Goal: Task Accomplishment & Management: Complete application form

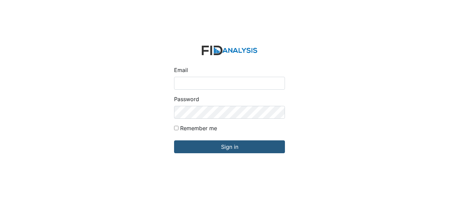
click at [197, 87] on input "Email" at bounding box center [229, 83] width 111 height 13
click at [198, 82] on input "Email" at bounding box center [229, 83] width 111 height 13
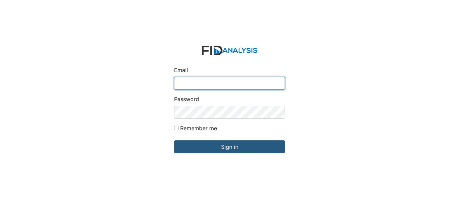
click at [228, 85] on input "Email" at bounding box center [229, 83] width 111 height 13
type input "aconrad@lifeincorporated.com"
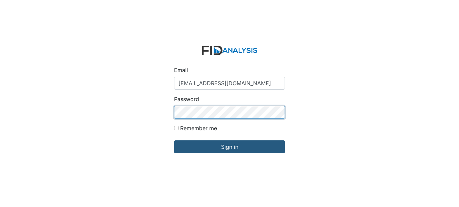
click at [174, 140] on input "Sign in" at bounding box center [229, 146] width 111 height 13
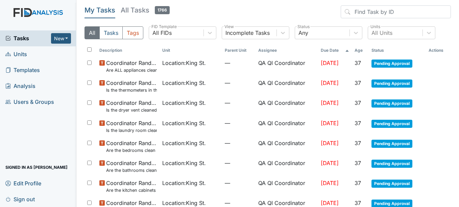
click at [36, 54] on link "Units" at bounding box center [38, 54] width 76 height 16
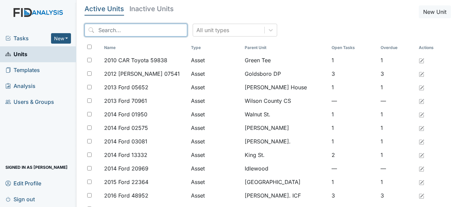
click at [118, 34] on input "search" at bounding box center [135, 30] width 103 height 13
type input "william"
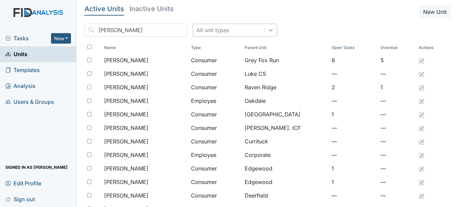
click at [267, 30] on icon at bounding box center [270, 30] width 7 height 7
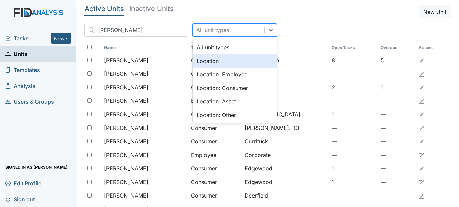
click at [228, 60] on div "Location" at bounding box center [235, 61] width 84 height 14
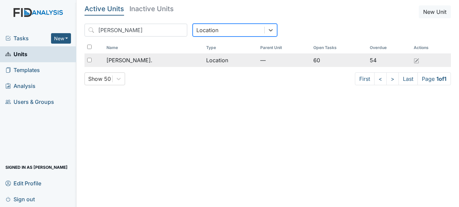
click at [89, 59] on input "checkbox" at bounding box center [89, 60] width 4 height 4
checkbox input "true"
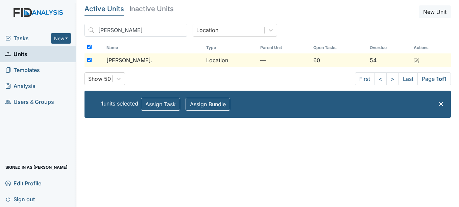
click at [89, 59] on input "checkbox" at bounding box center [89, 60] width 4 height 4
checkbox input "false"
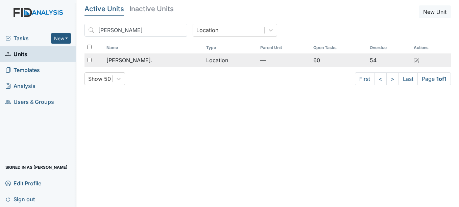
click at [123, 60] on span "William St." at bounding box center [129, 60] width 46 height 8
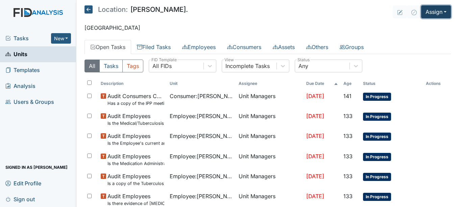
click at [424, 16] on button "Assign" at bounding box center [436, 11] width 30 height 13
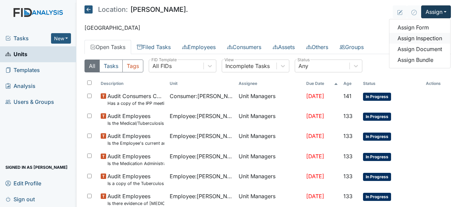
click at [412, 37] on link "Assign Inspection" at bounding box center [419, 38] width 61 height 11
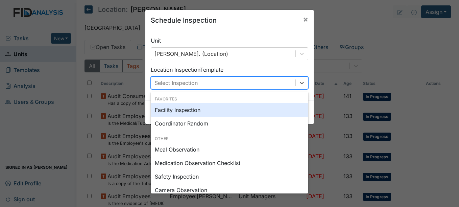
click at [182, 80] on div "Select Inspection" at bounding box center [175, 83] width 43 height 8
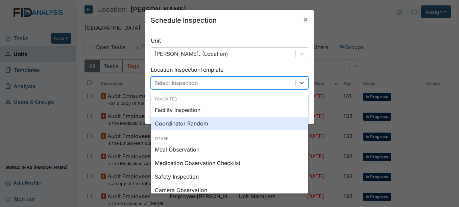
click at [181, 123] on div "Coordinator Random" at bounding box center [229, 124] width 157 height 14
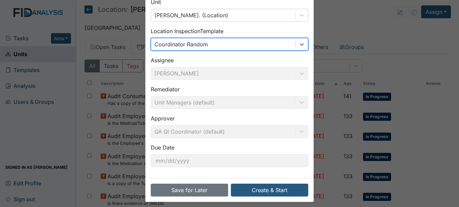
scroll to position [43, 0]
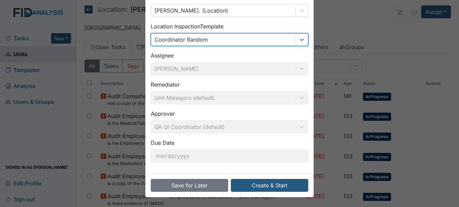
click at [189, 67] on div "Assignee Amanda Conrad" at bounding box center [229, 63] width 157 height 24
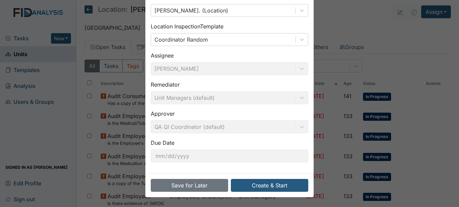
click at [189, 67] on div "Assignee Amanda Conrad" at bounding box center [229, 63] width 157 height 24
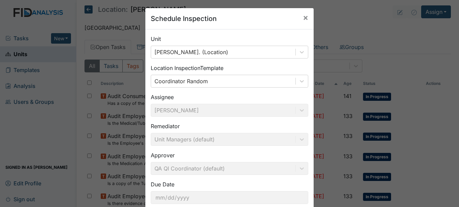
scroll to position [2, 0]
click at [305, 17] on span "×" at bounding box center [305, 17] width 5 height 10
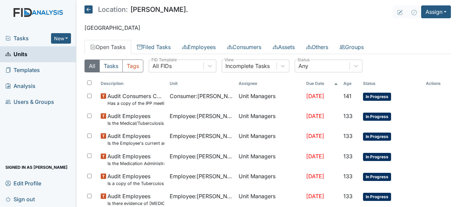
drag, startPoint x: 425, startPoint y: 8, endPoint x: 316, endPoint y: 5, distance: 108.5
click at [316, 5] on main "Location: William St. Assign Assign Form Assign Inspection Assign Document Assi…" at bounding box center [267, 103] width 382 height 207
click at [428, 14] on button "Assign" at bounding box center [436, 11] width 30 height 13
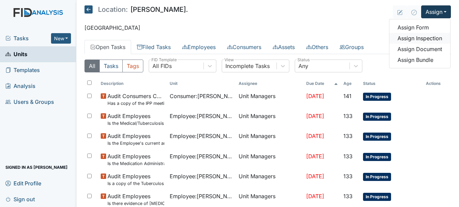
click at [413, 40] on link "Assign Inspection" at bounding box center [419, 38] width 61 height 11
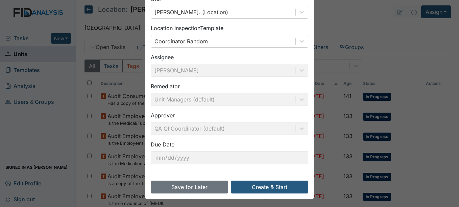
scroll to position [43, 0]
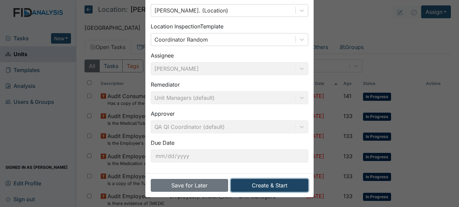
click at [262, 184] on button "Create & Start" at bounding box center [269, 185] width 77 height 13
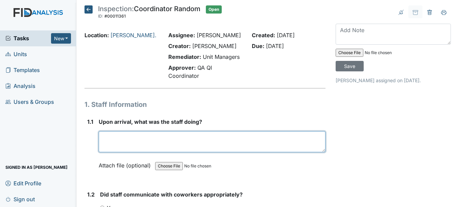
click at [166, 138] on textarea at bounding box center [212, 141] width 226 height 21
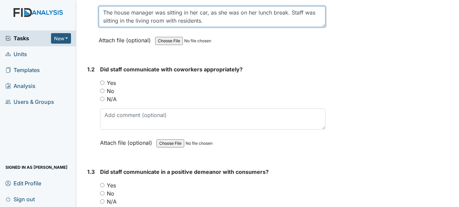
scroll to position [126, 0]
type textarea "The house manager was sitting in her car, as she was on her lunch break. Staff …"
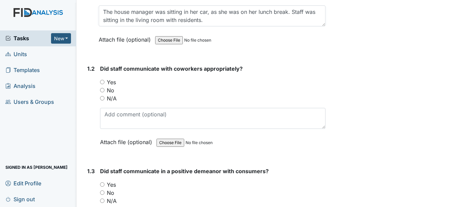
click at [105, 82] on div "Yes" at bounding box center [212, 82] width 225 height 8
click at [104, 82] on input "Yes" at bounding box center [102, 82] width 4 height 4
radio input "true"
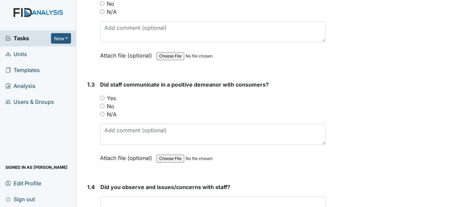
scroll to position [212, 0]
click at [103, 97] on input "Yes" at bounding box center [102, 97] width 4 height 4
radio input "true"
drag, startPoint x: 103, startPoint y: 97, endPoint x: 118, endPoint y: 111, distance: 20.6
click at [118, 111] on div "You must select one of the below options. Yes No N/A" at bounding box center [212, 106] width 225 height 24
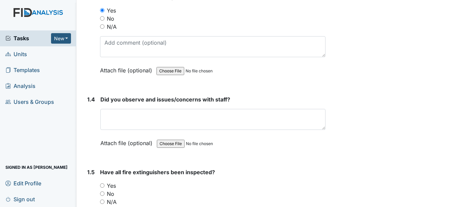
scroll to position [300, 0]
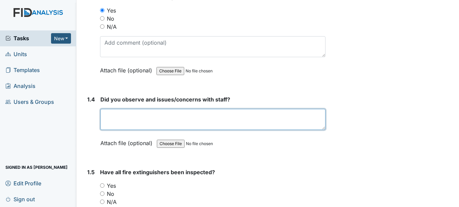
click at [171, 113] on textarea at bounding box center [212, 119] width 225 height 21
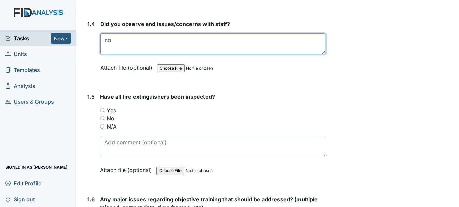
scroll to position [378, 0]
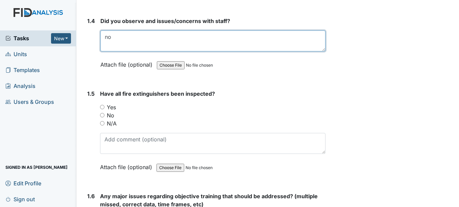
type textarea "no"
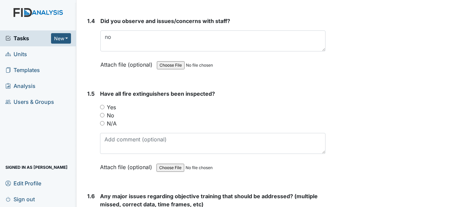
drag, startPoint x: 102, startPoint y: 107, endPoint x: 90, endPoint y: 107, distance: 12.5
click at [90, 107] on div "1.5" at bounding box center [90, 136] width 7 height 92
click at [102, 106] on input "Yes" at bounding box center [102, 107] width 4 height 4
radio input "true"
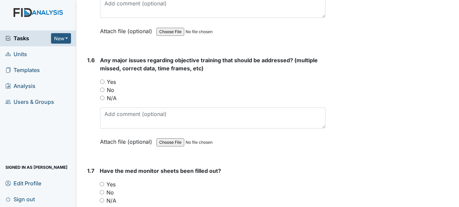
scroll to position [513, 0]
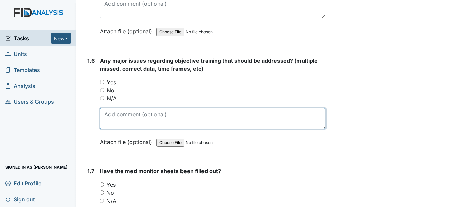
click at [184, 114] on textarea at bounding box center [212, 118] width 225 height 21
click at [121, 120] on textarea "RB expired objective SC043 LM FZ042" at bounding box center [212, 118] width 225 height 21
click at [137, 120] on textarea "RB expired objective SC043 LM FA042" at bounding box center [212, 118] width 225 height 21
click at [219, 122] on textarea "RB expired objective SC043 LM FA042 in prep. target completion date 8.31.25" at bounding box center [212, 118] width 225 height 21
click at [217, 121] on textarea "RB expired objective SC043 LM FA042 in prep. target completion date 8.31.25" at bounding box center [212, 118] width 225 height 21
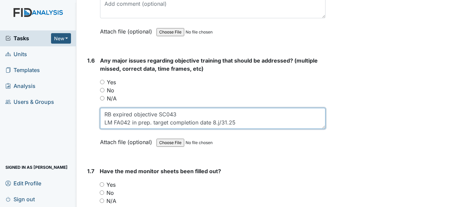
click at [221, 121] on textarea "RB expired objective SC043 LM FA042 in prep. target completion date 8.j/31.25" at bounding box center [212, 118] width 225 height 21
click at [224, 124] on textarea "RB expired objective SC043 LM FA042 in prep. target completion date 8/31.25" at bounding box center [212, 118] width 225 height 21
click at [240, 122] on textarea "RB expired objective SC043 LM FA042 in prep. target completion date 8/31/25" at bounding box center [212, 118] width 225 height 21
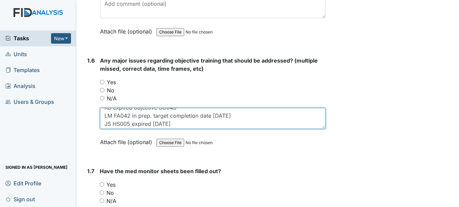
scroll to position [7, 0]
type textarea "RB expired objective SC043 LM FA042 in prep. target completion date 8/31/25 JS …"
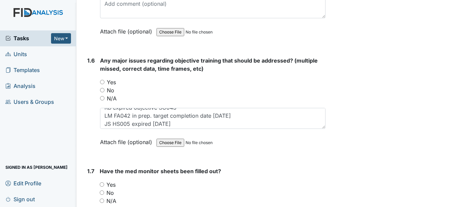
click at [102, 82] on input "Yes" at bounding box center [102, 82] width 4 height 4
radio input "true"
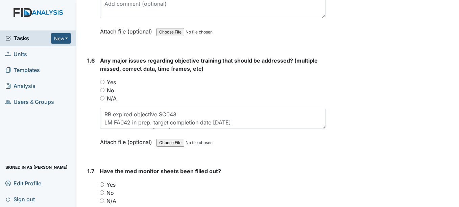
click at [102, 82] on input "Yes" at bounding box center [102, 82] width 4 height 4
radio input "true"
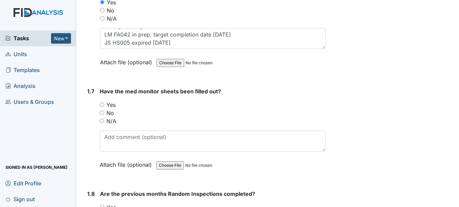
scroll to position [592, 0]
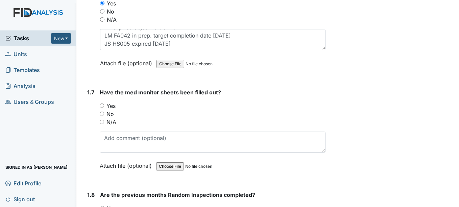
click at [101, 115] on input "No" at bounding box center [102, 113] width 4 height 4
radio input "true"
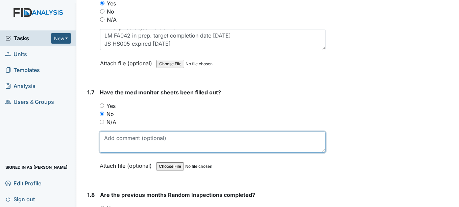
click at [111, 139] on textarea at bounding box center [212, 141] width 225 height 21
click at [113, 140] on textarea "9/12 missing second signature" at bounding box center [212, 141] width 225 height 21
click at [159, 142] on textarea "9/12, 9/13, 9/5 missing second signature" at bounding box center [212, 141] width 225 height 21
type textarea "9/12, 9/13, 9/5 missing second signature"
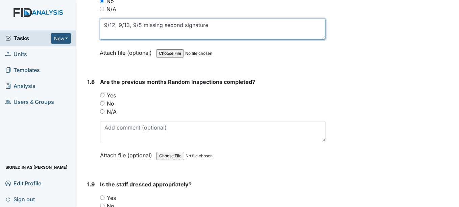
scroll to position [705, 0]
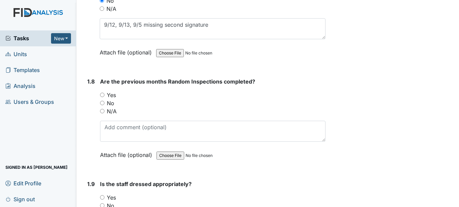
click at [102, 102] on input "No" at bounding box center [102, 103] width 4 height 4
radio input "true"
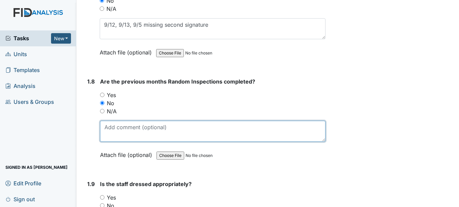
click at [118, 126] on textarea at bounding box center [212, 131] width 225 height 21
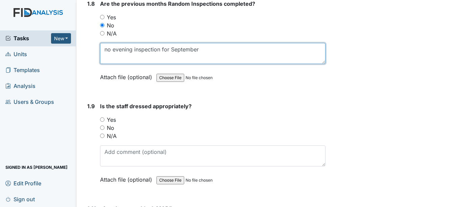
scroll to position [783, 0]
type textarea "no evening inspection for September"
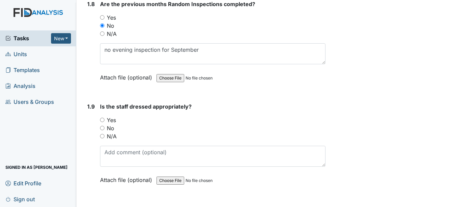
drag, startPoint x: 117, startPoint y: 125, endPoint x: 112, endPoint y: 125, distance: 4.7
click at [112, 125] on div "No" at bounding box center [212, 128] width 225 height 8
drag, startPoint x: 112, startPoint y: 125, endPoint x: 104, endPoint y: 120, distance: 9.5
click at [104, 120] on input "Yes" at bounding box center [102, 120] width 4 height 4
radio input "true"
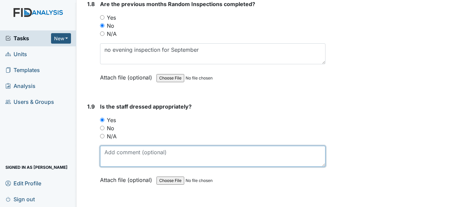
click at [143, 154] on textarea at bounding box center [212, 156] width 225 height 21
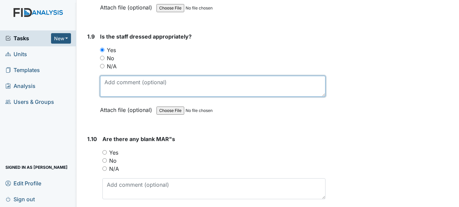
scroll to position [853, 0]
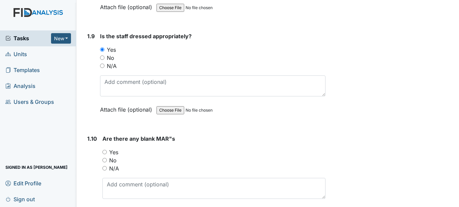
click at [143, 154] on div "Yes" at bounding box center [213, 152] width 223 height 8
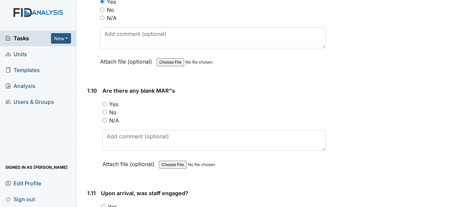
scroll to position [901, 0]
click at [105, 104] on input "Yes" at bounding box center [104, 104] width 4 height 4
radio input "true"
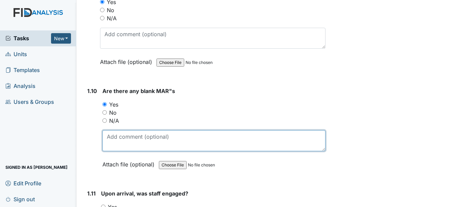
click at [121, 136] on textarea at bounding box center [213, 140] width 223 height 21
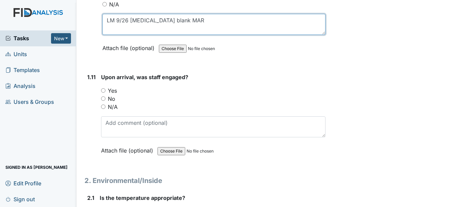
scroll to position [1017, 0]
type textarea "LM 9/26 Lorazepam blank MAR"
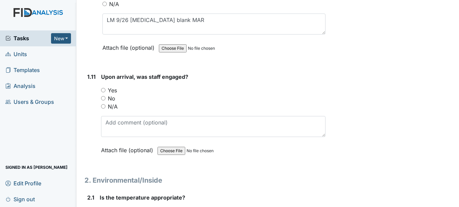
click at [105, 90] on div "Yes" at bounding box center [213, 90] width 224 height 8
click at [101, 90] on input "Yes" at bounding box center [103, 90] width 4 height 4
radio input "true"
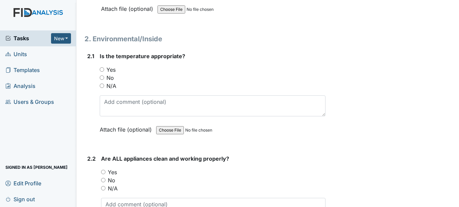
scroll to position [1157, 0]
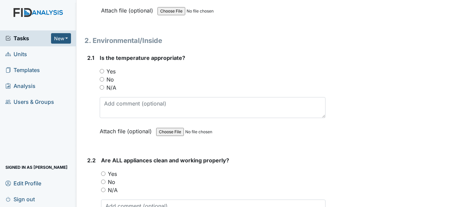
click at [102, 70] on input "Yes" at bounding box center [102, 71] width 4 height 4
radio input "true"
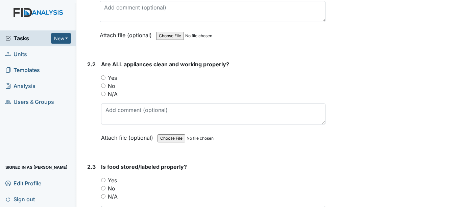
scroll to position [1253, 0]
click at [104, 84] on input "No" at bounding box center [103, 85] width 4 height 4
radio input "true"
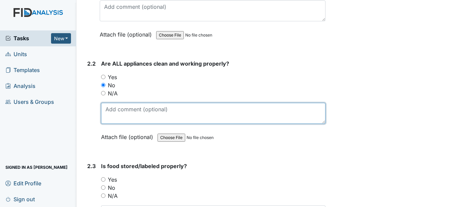
click at [124, 106] on textarea at bounding box center [213, 113] width 224 height 21
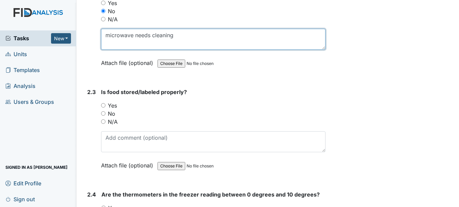
scroll to position [1328, 0]
type textarea "microwave needs cleaning"
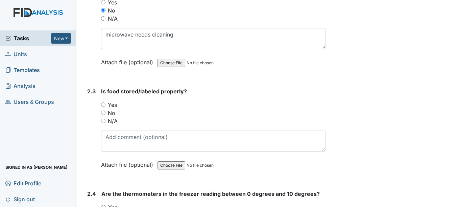
click at [103, 105] on input "Yes" at bounding box center [103, 104] width 4 height 4
radio input "true"
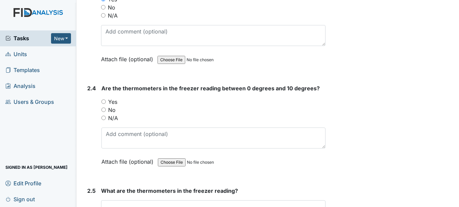
scroll to position [1430, 0]
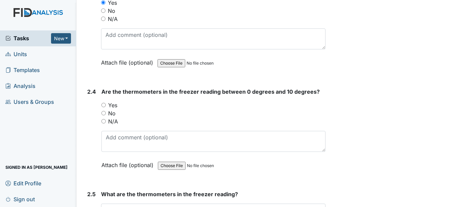
click at [104, 121] on input "N/A" at bounding box center [103, 121] width 4 height 4
radio input "true"
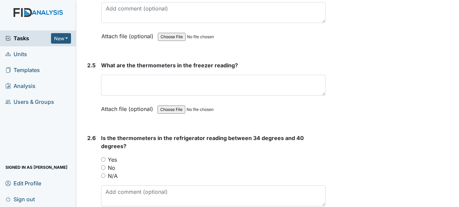
scroll to position [1559, 0]
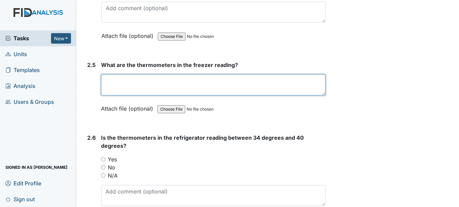
click at [153, 81] on textarea at bounding box center [213, 84] width 224 height 21
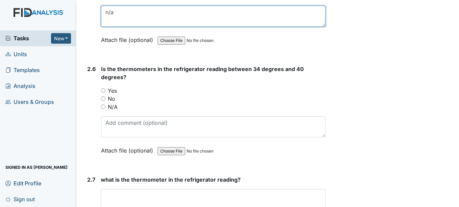
scroll to position [1630, 0]
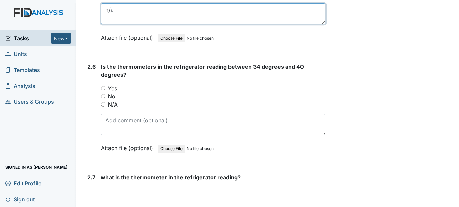
type textarea "n/a"
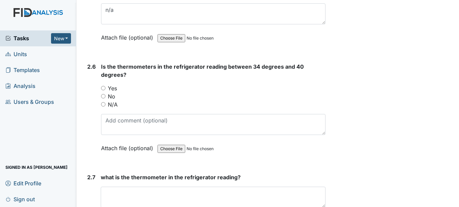
click at [103, 105] on input "N/A" at bounding box center [103, 104] width 4 height 4
radio input "true"
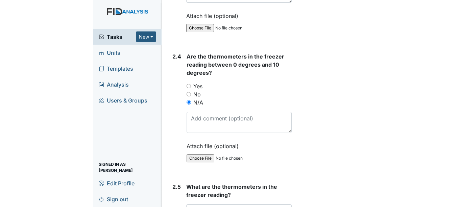
scroll to position [1739, 0]
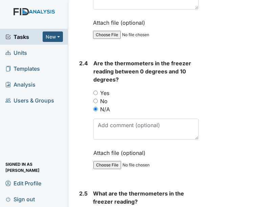
click at [172, 97] on div "Yes" at bounding box center [145, 93] width 105 height 8
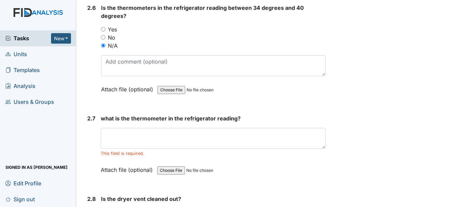
scroll to position [1686, 0]
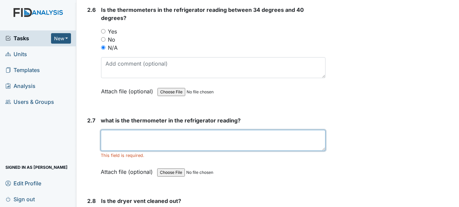
click at [209, 142] on textarea at bounding box center [213, 140] width 224 height 21
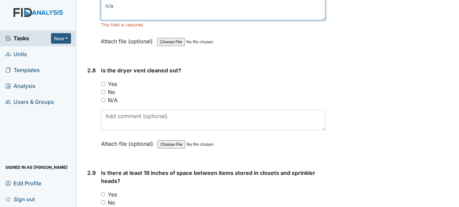
scroll to position [1818, 0]
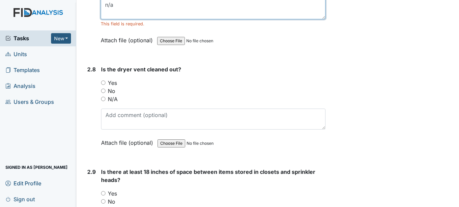
type textarea "n/a"
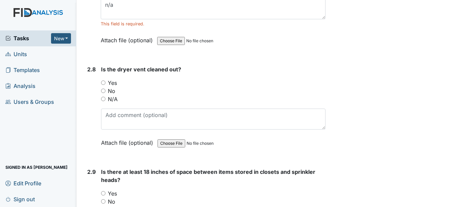
click at [103, 81] on input "Yes" at bounding box center [103, 82] width 4 height 4
radio input "true"
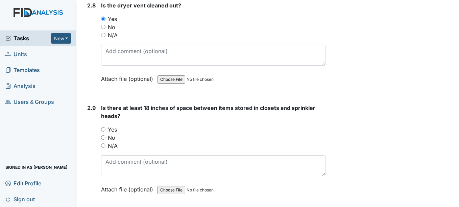
scroll to position [1882, 0]
click at [104, 36] on input "N/A" at bounding box center [103, 34] width 4 height 4
radio input "true"
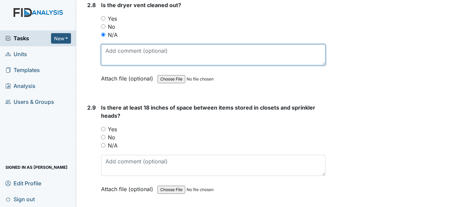
click at [121, 49] on textarea at bounding box center [213, 54] width 224 height 21
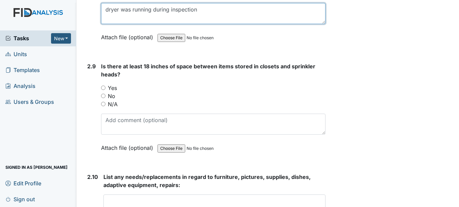
scroll to position [1935, 0]
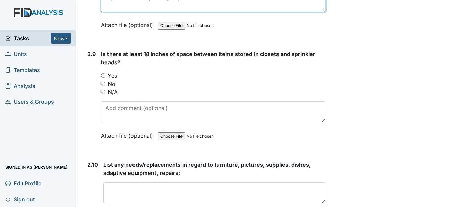
type textarea "dryer was running during inspection"
click at [102, 75] on input "Yes" at bounding box center [103, 75] width 4 height 4
radio input "true"
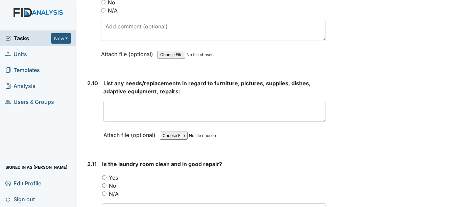
scroll to position [2017, 0]
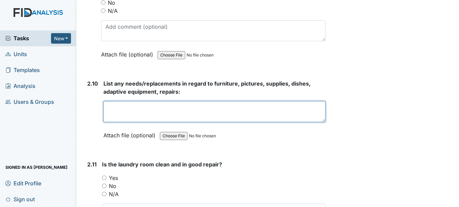
click at [215, 107] on textarea at bounding box center [214, 111] width 222 height 21
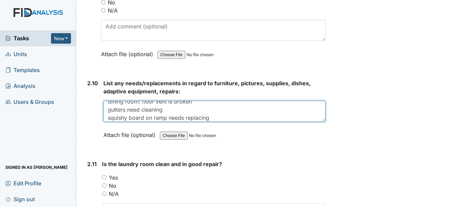
click at [128, 117] on textarea "side door: broken glass/door-air coming in main hallway: wobbly rail-needs tigh…" at bounding box center [214, 111] width 222 height 21
click at [237, 115] on textarea "side door: broken glass/door-air coming in main hallway: wobbly rail-needs tigh…" at bounding box center [214, 111] width 222 height 21
click at [216, 116] on textarea "side door: broken glass/door-air coming in main hallway: wobbly rail-needs tigh…" at bounding box center [214, 111] width 222 height 21
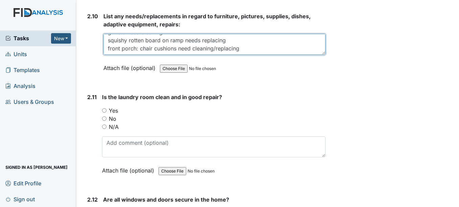
scroll to position [2084, 0]
click at [252, 49] on textarea "side door: broken glass/door-air coming in main hallway: wobbly rail-needs tigh…" at bounding box center [214, 43] width 222 height 21
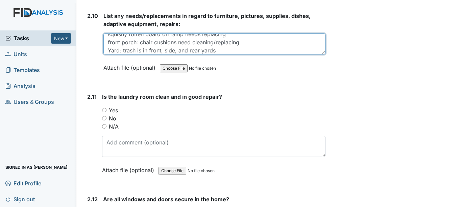
type textarea "side door: broken glass/door-air coming in main hallway: wobbly rail-needs tigh…"
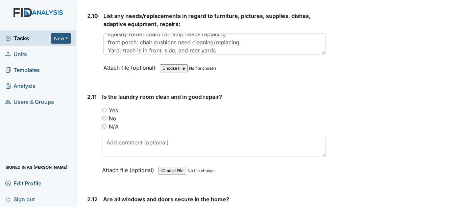
click at [105, 110] on input "Yes" at bounding box center [104, 110] width 4 height 4
radio input "true"
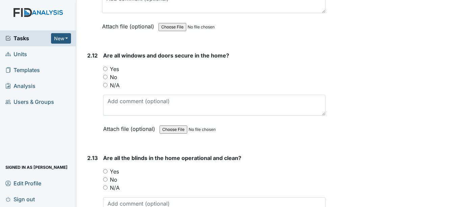
scroll to position [2228, 0]
click at [104, 76] on input "No" at bounding box center [105, 76] width 4 height 4
radio input "true"
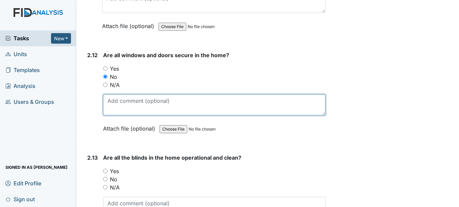
click at [118, 98] on textarea at bounding box center [214, 104] width 222 height 21
click at [108, 99] on textarea "broken door with missing window" at bounding box center [214, 104] width 222 height 21
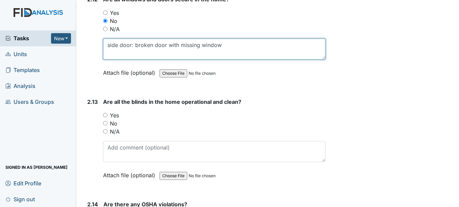
scroll to position [2284, 0]
click at [220, 46] on textarea "side door: broken door with missing window" at bounding box center [214, 49] width 222 height 21
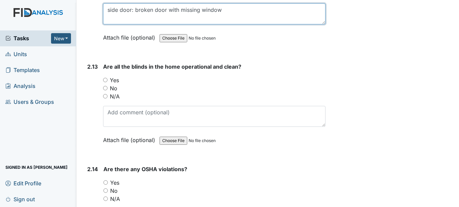
scroll to position [2320, 0]
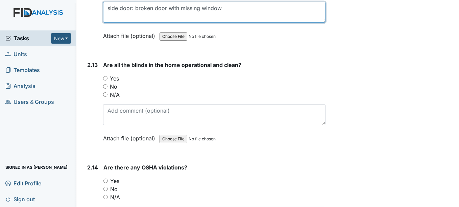
type textarea "side door: broken door with missing window"
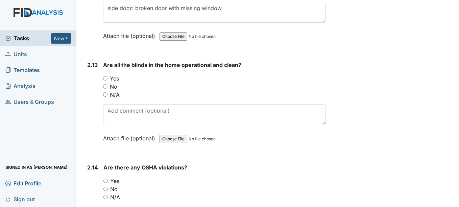
click at [106, 87] on input "No" at bounding box center [105, 86] width 4 height 4
radio input "true"
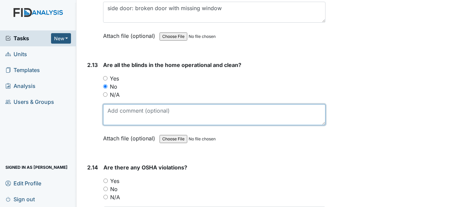
click at [125, 109] on textarea at bounding box center [214, 114] width 222 height 21
click at [134, 110] on textarea "blinds are dusty" at bounding box center [214, 114] width 222 height 21
click at [196, 112] on textarea "blinds are operational but dusty" at bounding box center [214, 114] width 222 height 21
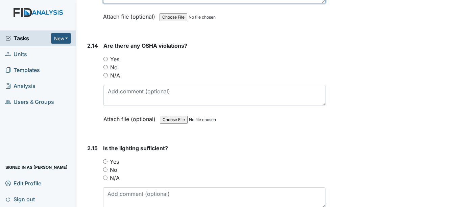
scroll to position [2442, 0]
type textarea "blinds are operational but dusty"
click at [106, 66] on input "No" at bounding box center [105, 67] width 4 height 4
radio input "true"
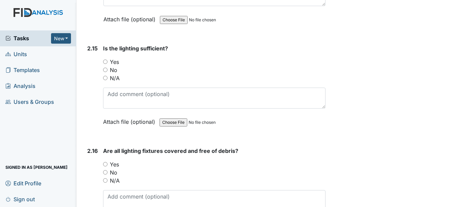
scroll to position [2544, 0]
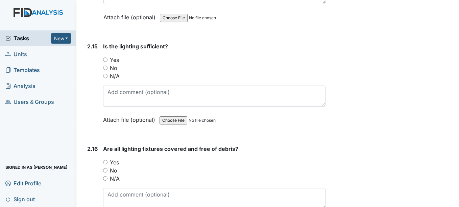
click at [106, 58] on input "Yes" at bounding box center [105, 59] width 4 height 4
radio input "true"
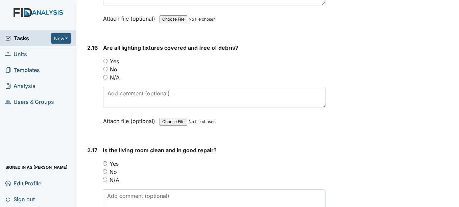
scroll to position [2645, 0]
click at [106, 69] on input "No" at bounding box center [105, 69] width 4 height 4
radio input "true"
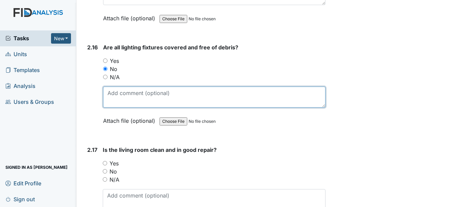
click at [131, 97] on textarea at bounding box center [214, 96] width 222 height 21
type textarea "c"
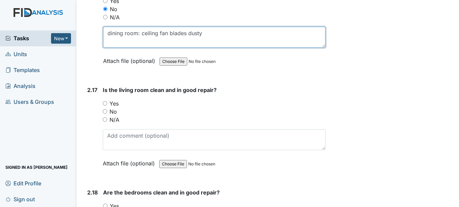
scroll to position [2705, 0]
type textarea "dining room: ceiling fan blades dusty"
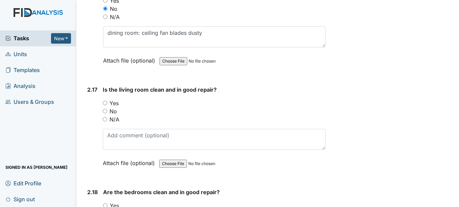
click at [109, 102] on div "Yes" at bounding box center [214, 103] width 222 height 8
click at [106, 102] on input "Yes" at bounding box center [105, 103] width 4 height 4
radio input "true"
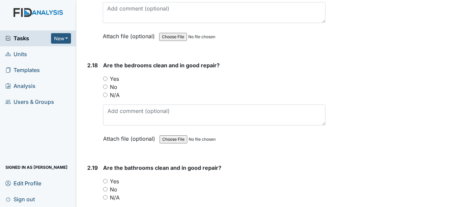
scroll to position [2832, 0]
click at [105, 88] on input "No" at bounding box center [105, 87] width 4 height 4
radio input "true"
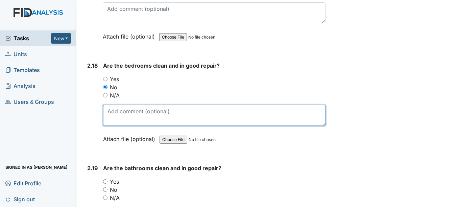
click at [124, 111] on textarea at bounding box center [214, 115] width 222 height 21
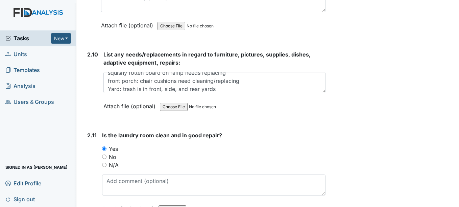
scroll to position [2045, 0]
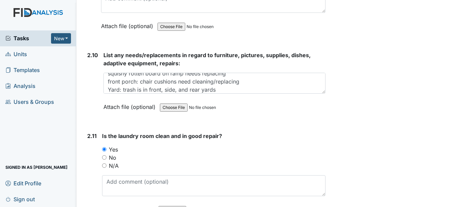
type textarea "dirt/dust on walls, particularly bedroom 3"
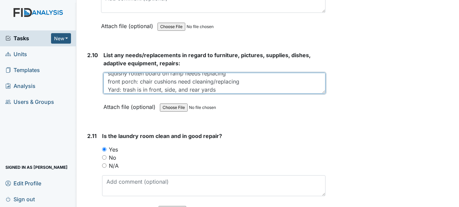
click at [224, 83] on textarea "side door: broken glass/door-air coming in main hallway: wobbly rail-needs tigh…" at bounding box center [214, 83] width 222 height 21
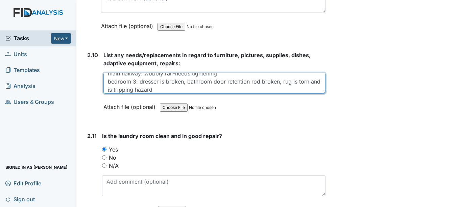
scroll to position [22, 0]
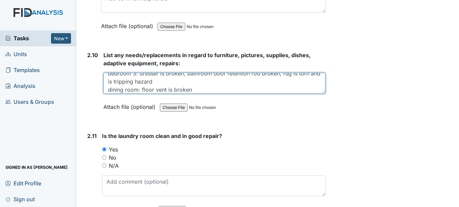
click at [157, 74] on textarea "side door: broken glass/door-air coming in main hallway: wobbly rail-needs tigh…" at bounding box center [214, 83] width 222 height 21
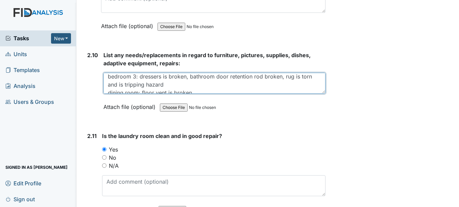
click at [167, 76] on textarea "side door: broken glass/door-air coming in main hallway: wobbly rail-needs tigh…" at bounding box center [214, 83] width 222 height 21
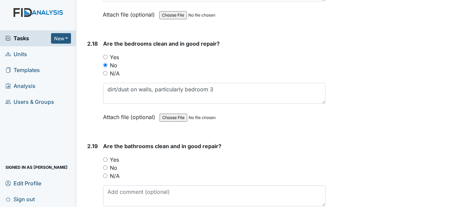
scroll to position [2853, 0]
type textarea "side door: broken glass/door-air coming in main hallway: wobbly rail-needs tigh…"
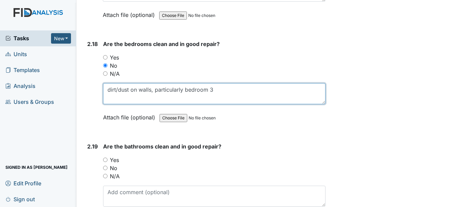
click at [217, 91] on textarea "dirt/dust on walls, particularly bedroom 3" at bounding box center [214, 93] width 222 height 21
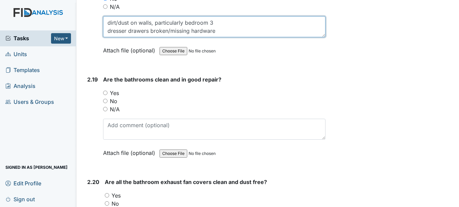
scroll to position [2919, 0]
type textarea "dirt/dust on walls, particularly bedroom 3 dresser drawers broken/missing hardw…"
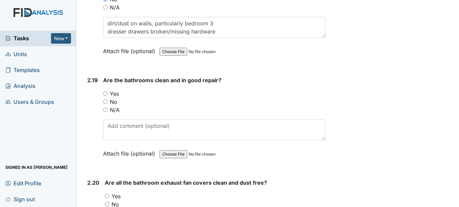
click at [106, 101] on input "No" at bounding box center [105, 101] width 4 height 4
radio input "true"
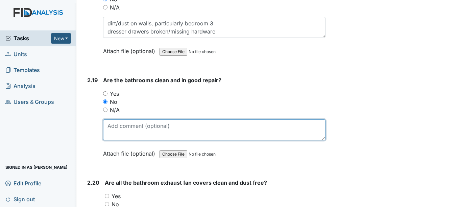
click at [126, 125] on textarea at bounding box center [214, 129] width 222 height 21
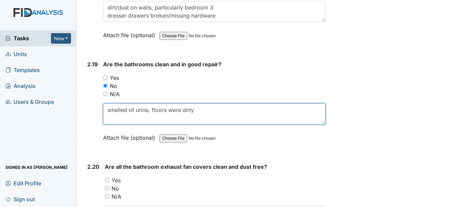
scroll to position [2936, 0]
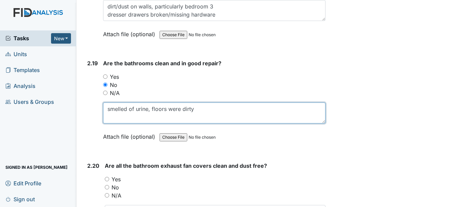
type textarea "smelled of urine, floors were dirty"
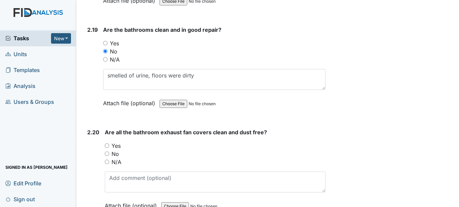
scroll to position [2970, 0]
drag, startPoint x: 126, startPoint y: 124, endPoint x: 173, endPoint y: 153, distance: 54.9
click at [173, 153] on div "No" at bounding box center [215, 153] width 220 height 8
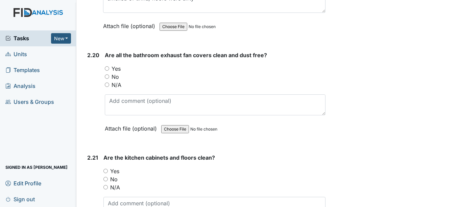
scroll to position [3048, 0]
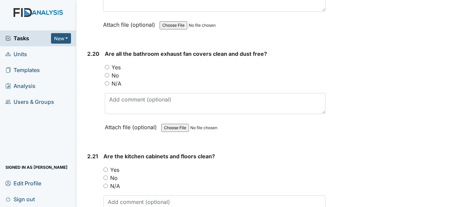
click at [108, 83] on input "N/A" at bounding box center [107, 83] width 4 height 4
radio input "true"
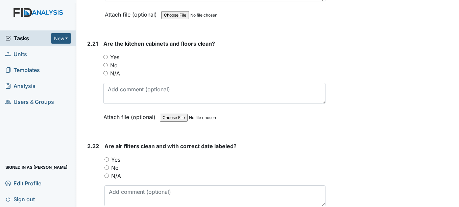
scroll to position [3161, 0]
click at [106, 55] on input "Yes" at bounding box center [105, 56] width 4 height 4
radio input "true"
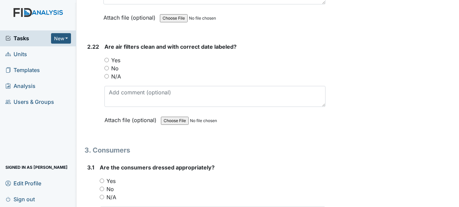
scroll to position [3263, 0]
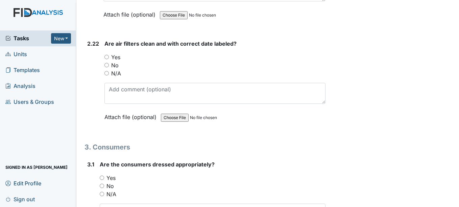
click at [107, 56] on input "Yes" at bounding box center [106, 57] width 4 height 4
radio input "true"
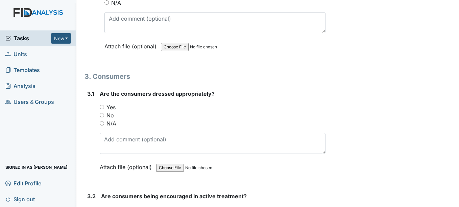
scroll to position [3335, 0]
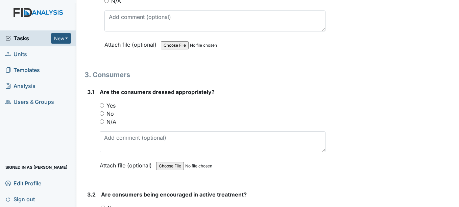
click at [102, 106] on input "Yes" at bounding box center [102, 105] width 4 height 4
radio input "true"
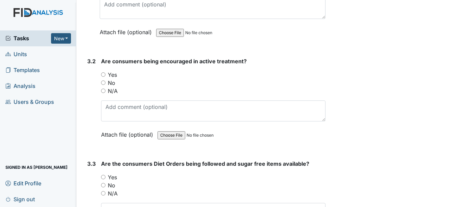
scroll to position [3469, 0]
click at [104, 73] on input "Yes" at bounding box center [103, 74] width 4 height 4
radio input "true"
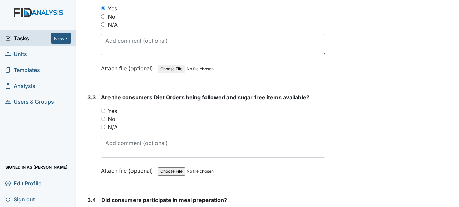
scroll to position [3535, 0]
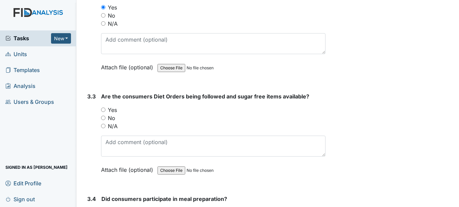
click at [104, 108] on input "Yes" at bounding box center [103, 109] width 4 height 4
radio input "true"
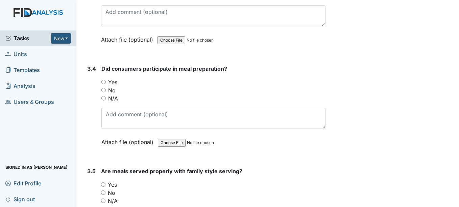
scroll to position [3666, 0]
click at [103, 96] on input "N/A" at bounding box center [103, 98] width 4 height 4
radio input "true"
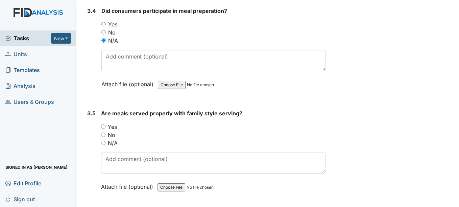
scroll to position [3724, 0]
click at [104, 141] on input "N/A" at bounding box center [103, 142] width 4 height 4
radio input "true"
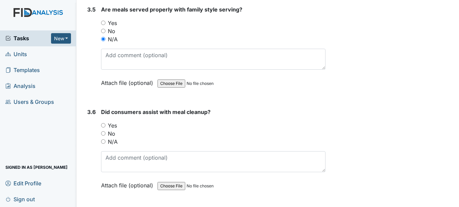
scroll to position [3828, 0]
click at [104, 140] on input "N/A" at bounding box center [103, 140] width 4 height 4
radio input "true"
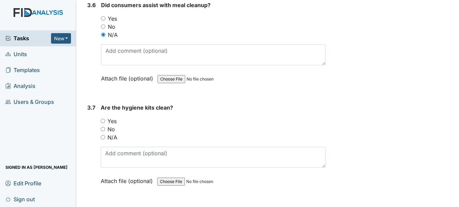
scroll to position [3934, 0]
click at [103, 119] on input "Yes" at bounding box center [103, 120] width 4 height 4
radio input "true"
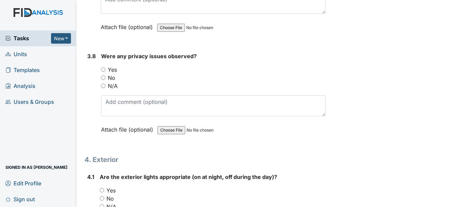
scroll to position [4088, 0]
click at [103, 76] on input "No" at bounding box center [103, 77] width 4 height 4
radio input "true"
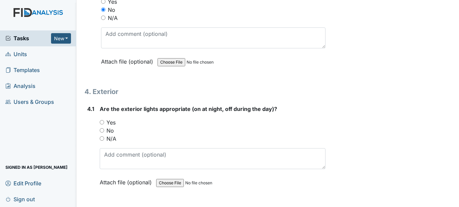
scroll to position [4156, 0]
click at [102, 122] on input "Yes" at bounding box center [102, 122] width 4 height 4
radio input "true"
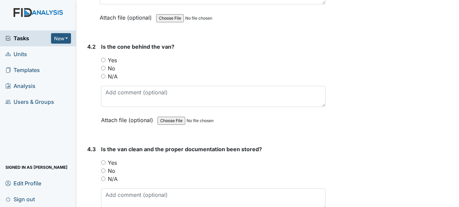
scroll to position [4321, 0]
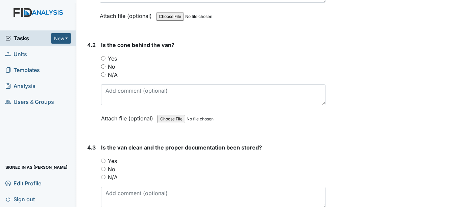
click at [104, 58] on input "Yes" at bounding box center [103, 58] width 4 height 4
radio input "true"
click at [104, 160] on input "Yes" at bounding box center [103, 160] width 4 height 4
radio input "true"
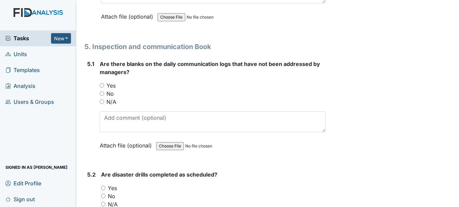
scroll to position [4526, 0]
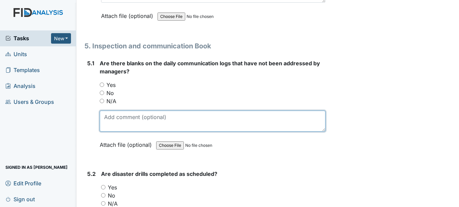
click at [193, 122] on textarea at bounding box center [212, 120] width 225 height 21
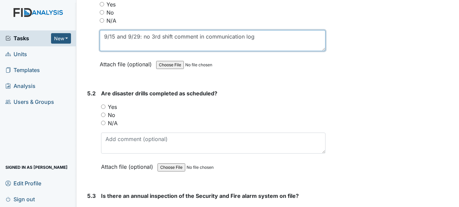
scroll to position [4608, 0]
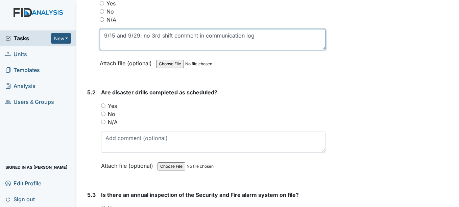
type textarea "9/15 and 9/29: no 3rd shift comment in communication log"
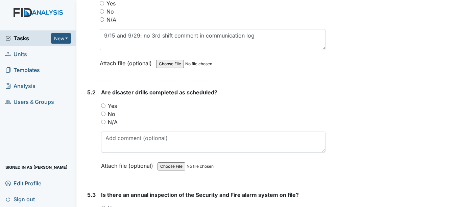
click at [103, 113] on input "No" at bounding box center [103, 113] width 4 height 4
radio input "true"
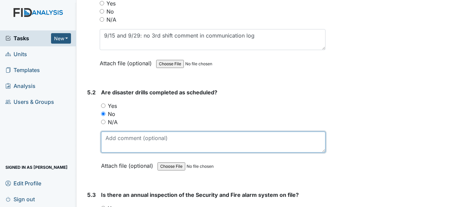
click at [121, 135] on textarea at bounding box center [213, 141] width 224 height 21
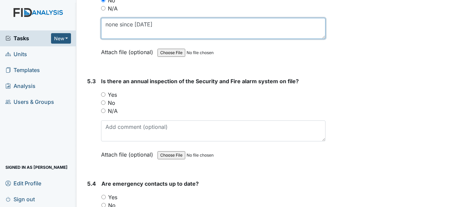
scroll to position [4723, 0]
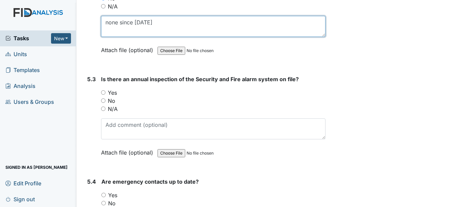
type textarea "none since July 2025"
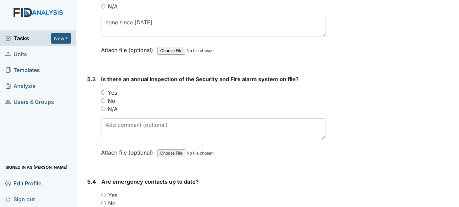
click at [104, 92] on input "Yes" at bounding box center [103, 92] width 4 height 4
radio input "true"
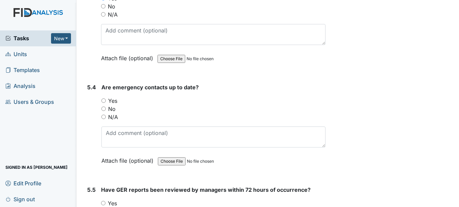
scroll to position [4818, 0]
click at [103, 101] on input "Yes" at bounding box center [103, 100] width 4 height 4
radio input "true"
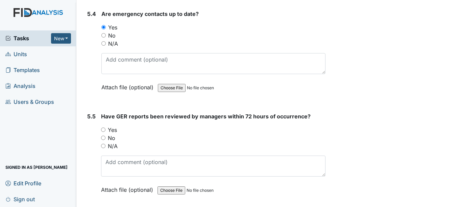
scroll to position [4891, 0]
click at [101, 138] on input "No" at bounding box center [103, 137] width 4 height 4
radio input "true"
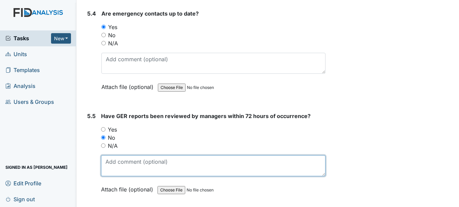
click at [120, 161] on textarea at bounding box center [213, 165] width 224 height 21
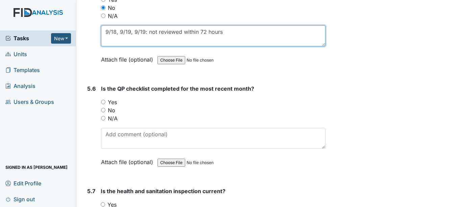
scroll to position [5022, 0]
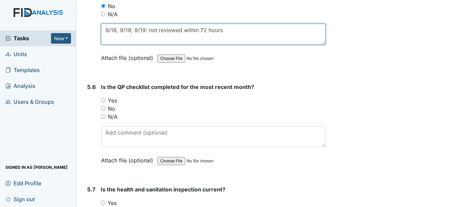
type textarea "9/18, 9/19, 9/19: not reviewed within 72 hours"
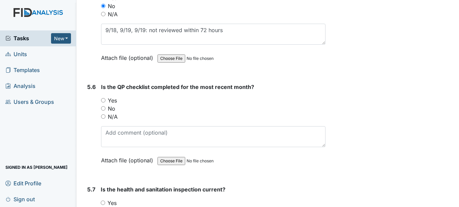
click at [103, 106] on input "No" at bounding box center [103, 108] width 4 height 4
radio input "true"
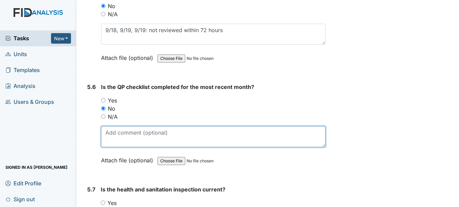
click at [121, 132] on textarea at bounding box center [213, 136] width 224 height 21
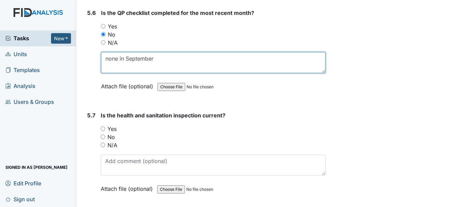
scroll to position [5097, 0]
type textarea "none in September"
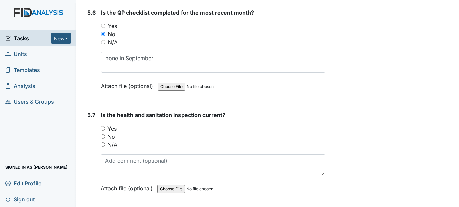
click at [103, 126] on input "Yes" at bounding box center [103, 128] width 4 height 4
radio input "true"
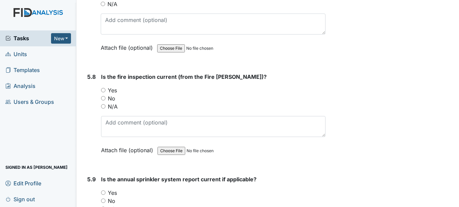
scroll to position [5238, 0]
click at [101, 88] on input "Yes" at bounding box center [103, 89] width 4 height 4
radio input "true"
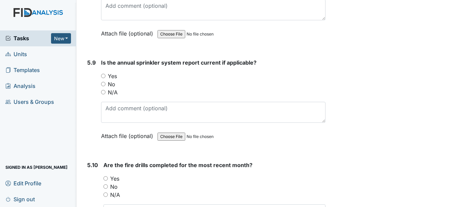
scroll to position [5354, 0]
click at [103, 75] on input "Yes" at bounding box center [103, 75] width 4 height 4
radio input "true"
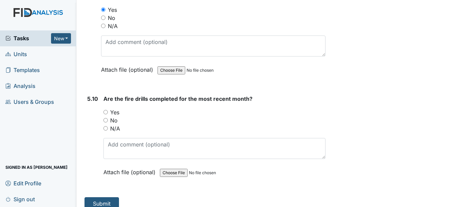
scroll to position [5428, 0]
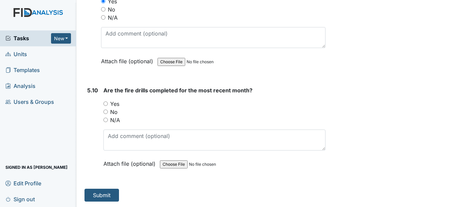
click at [103, 103] on input "Yes" at bounding box center [105, 103] width 4 height 4
radio input "true"
click at [105, 193] on button "Submit" at bounding box center [101, 194] width 34 height 13
